Goal: Information Seeking & Learning: Learn about a topic

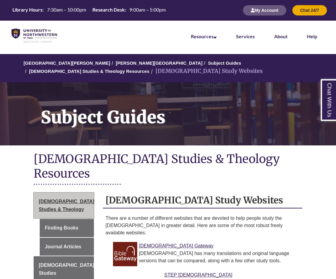
click at [66, 199] on span "[DEMOGRAPHIC_DATA] Studies & Theology" at bounding box center [67, 205] width 56 height 13
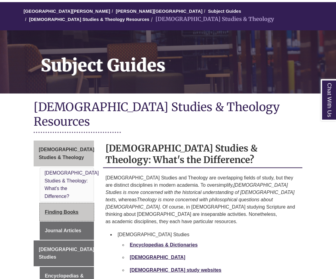
scroll to position [61, 0]
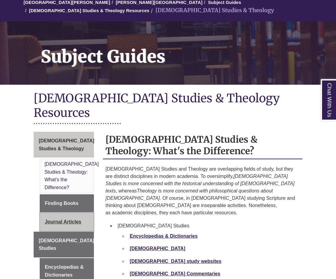
click at [66, 213] on link "Journal Articles" at bounding box center [67, 222] width 54 height 18
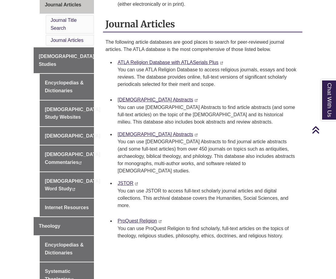
scroll to position [243, 0]
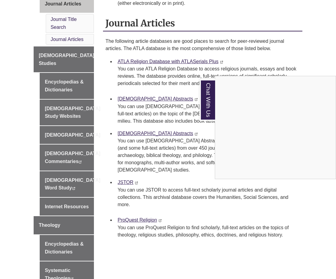
click at [68, 243] on div "Chat With Us" at bounding box center [168, 139] width 336 height 279
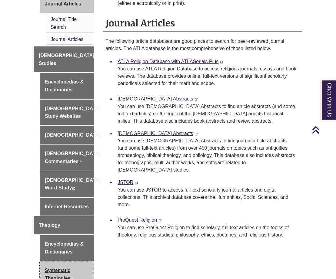
click at [64, 261] on link "Systematic Theologies This link opens in a new window This link opens in a new …" at bounding box center [67, 274] width 54 height 26
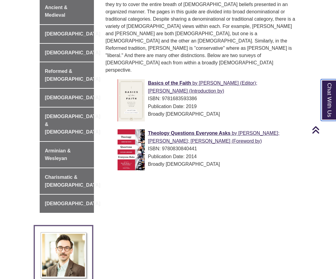
scroll to position [152, 0]
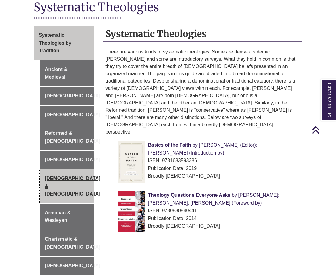
click at [62, 180] on link "Anglican & Episcopalian" at bounding box center [67, 186] width 54 height 34
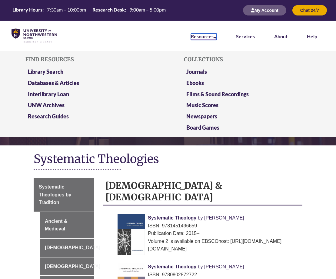
click at [207, 35] on link "Resources" at bounding box center [204, 36] width 26 height 7
click at [74, 83] on link "Databases & Articles" at bounding box center [53, 83] width 51 height 8
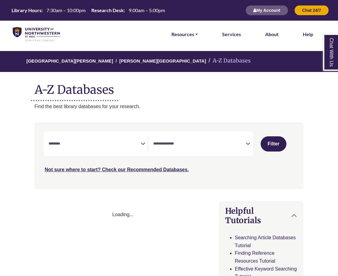
select select "Database Subject Filter"
select select "Database Types Filter"
select select "Database Subject Filter"
select select "Database Types Filter"
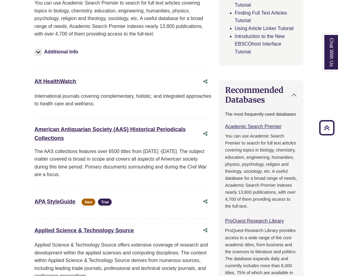
scroll to position [273, 0]
